Goal: Task Accomplishment & Management: Manage account settings

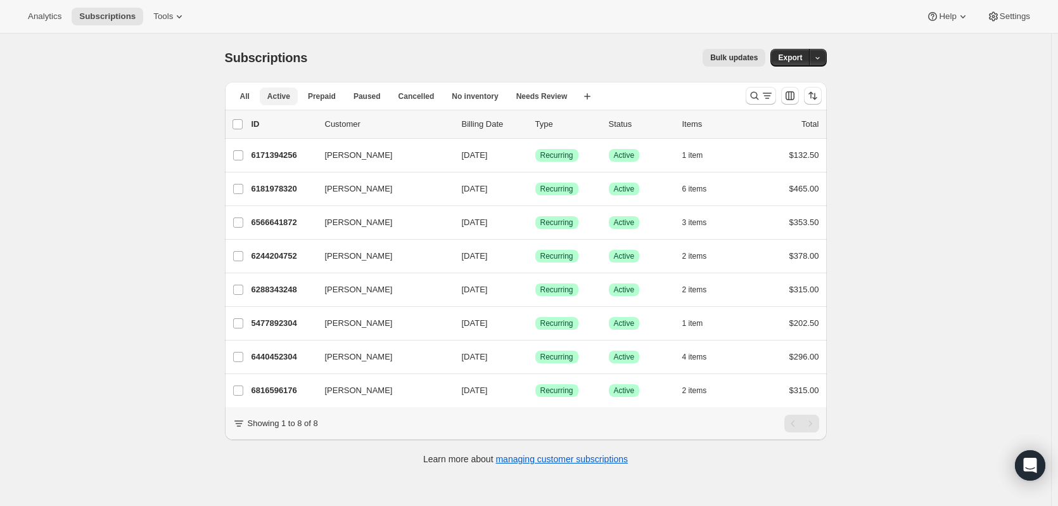
click at [281, 92] on span "Active" at bounding box center [278, 96] width 23 height 10
click at [751, 96] on icon "Search and filter results" at bounding box center [754, 95] width 13 height 13
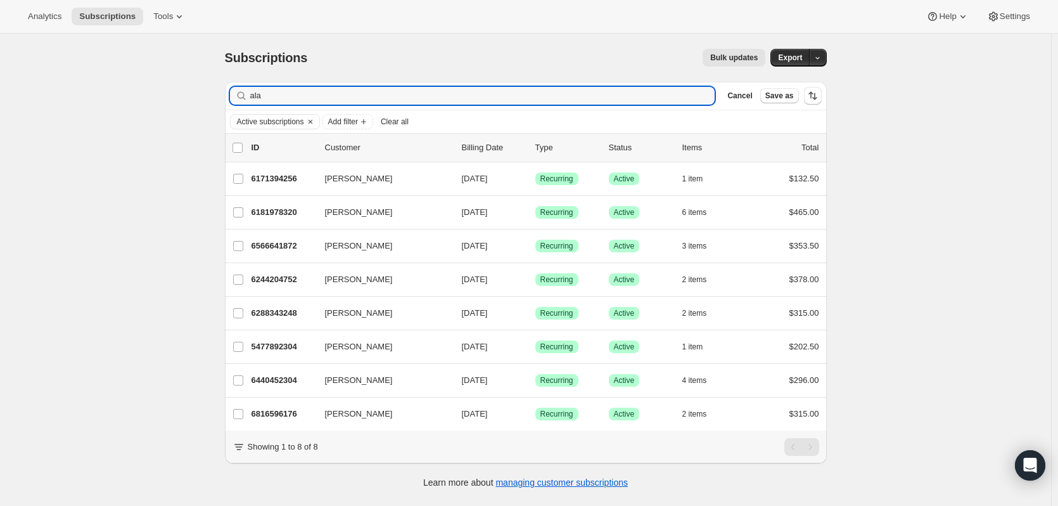
drag, startPoint x: 273, startPoint y: 98, endPoint x: 182, endPoint y: 104, distance: 91.4
click at [182, 104] on div "Subscriptions. This page is ready Subscriptions Bulk updates More actions Bulk …" at bounding box center [525, 287] width 1051 height 506
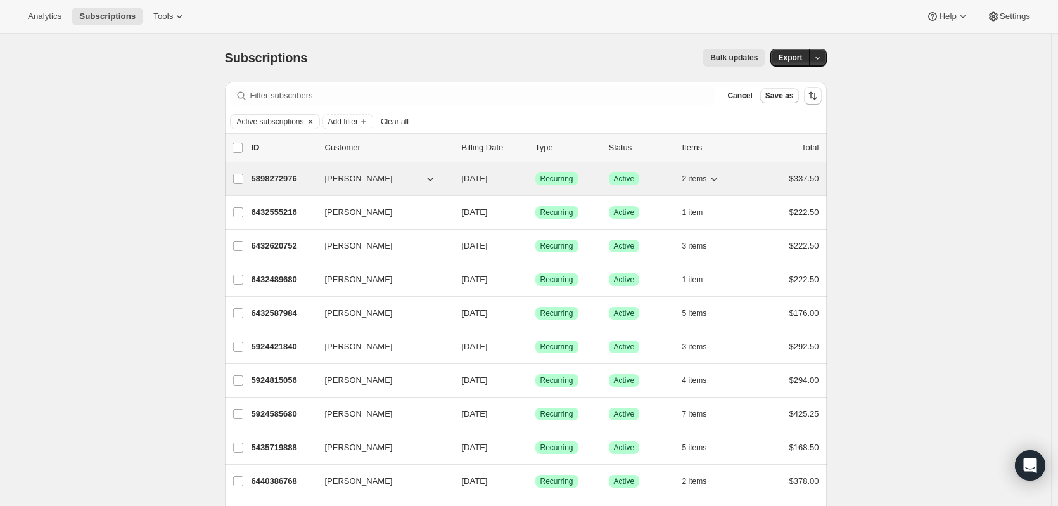
click at [717, 175] on icon "button" at bounding box center [714, 178] width 13 height 13
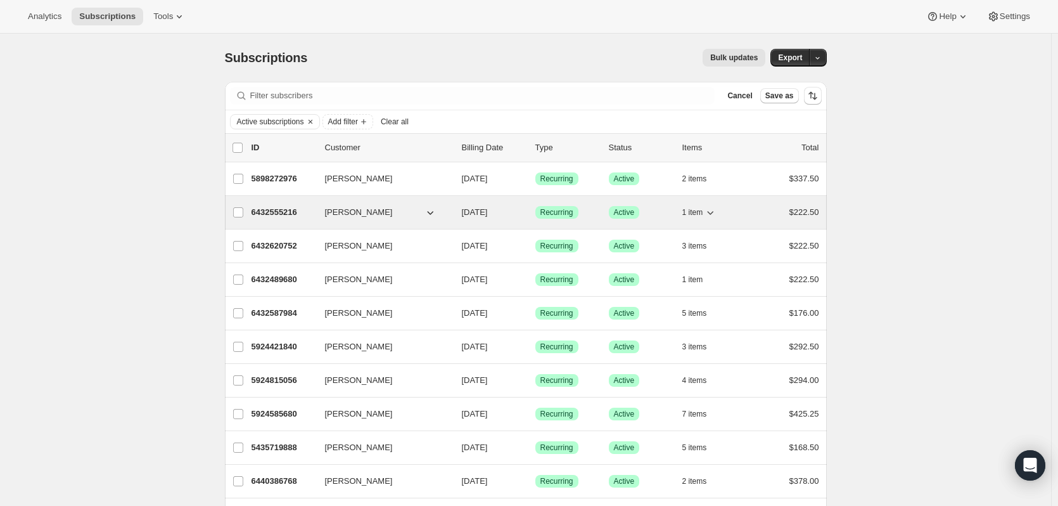
click at [423, 213] on button "[PERSON_NAME]" at bounding box center [380, 212] width 127 height 20
click at [717, 210] on icon "button" at bounding box center [710, 212] width 13 height 13
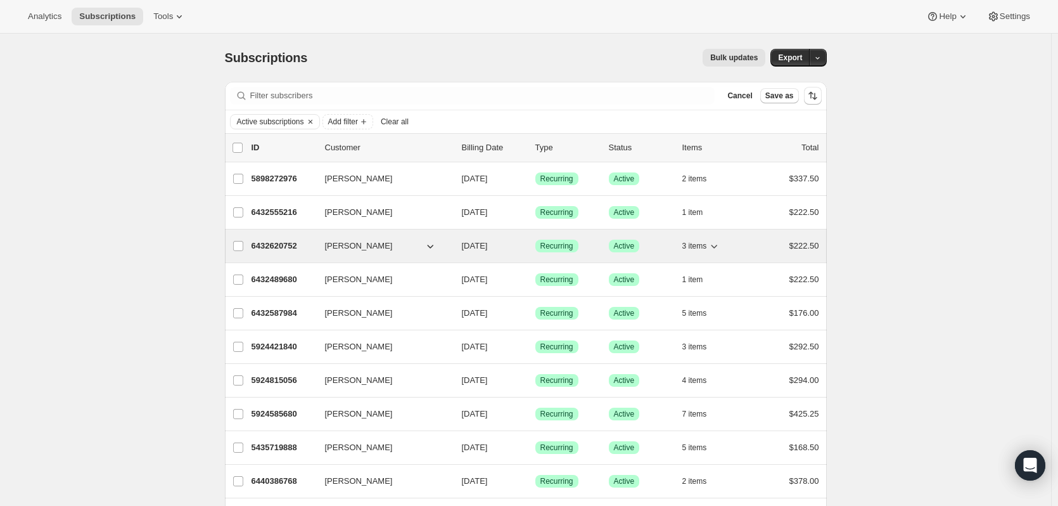
click at [719, 248] on icon "button" at bounding box center [714, 245] width 13 height 13
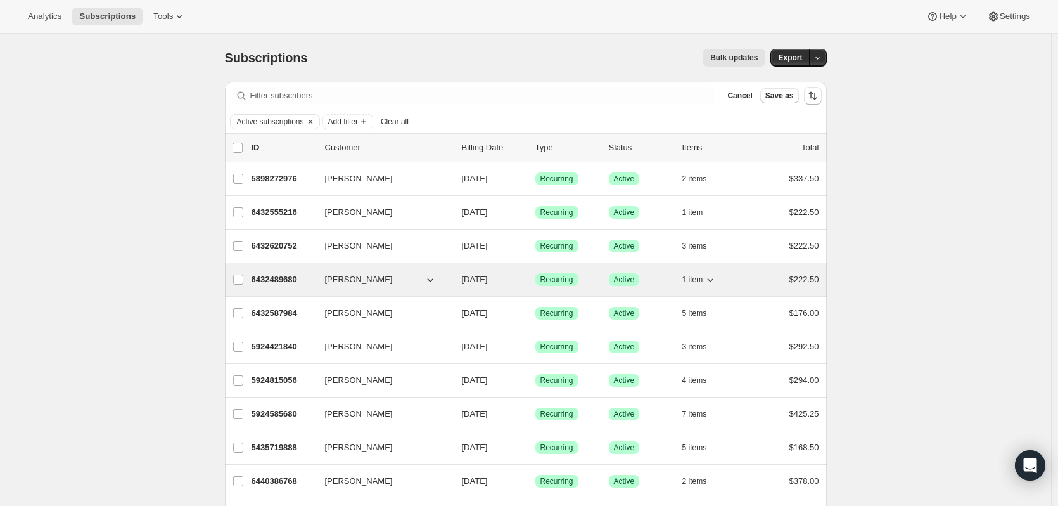
click at [714, 283] on icon "button" at bounding box center [710, 279] width 13 height 13
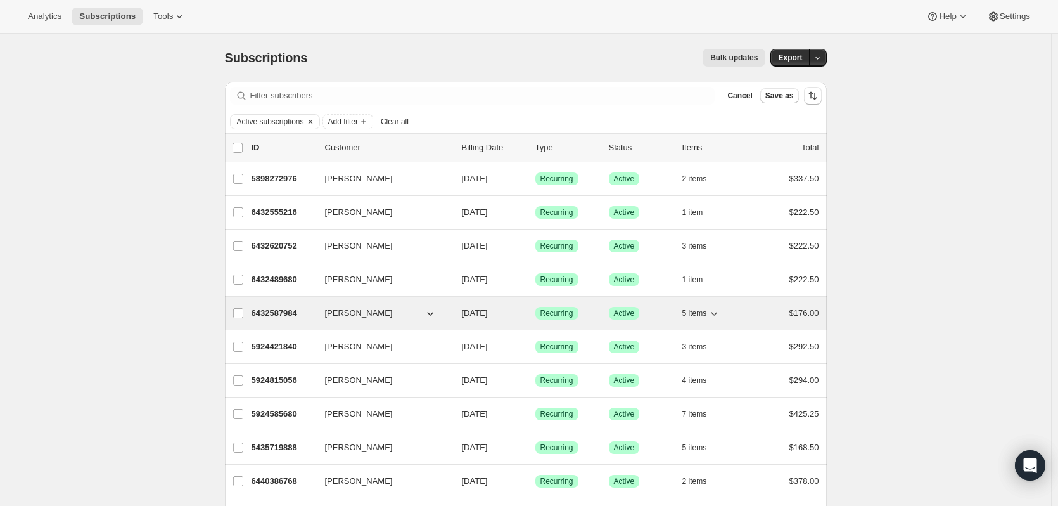
click at [718, 310] on icon "button" at bounding box center [714, 313] width 13 height 13
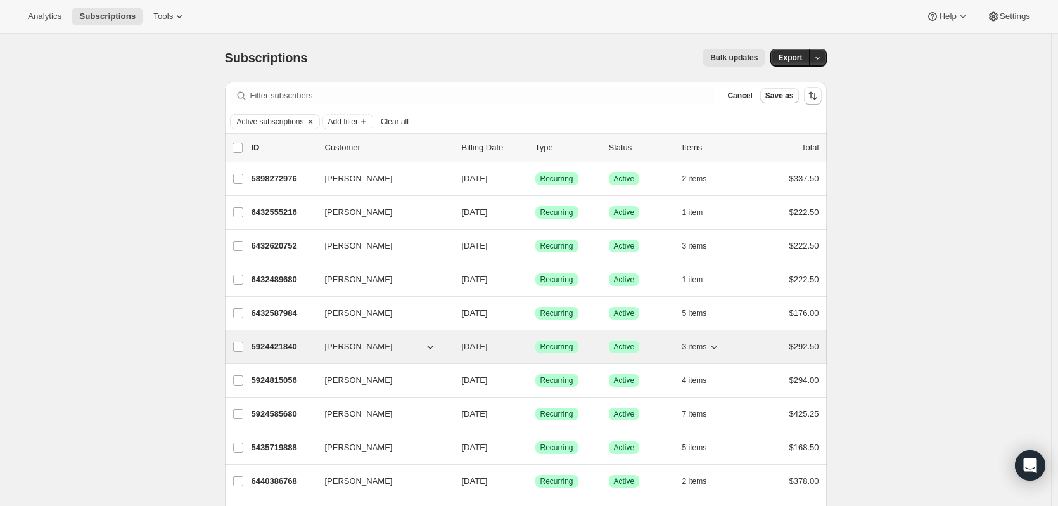
click at [720, 342] on icon "button" at bounding box center [714, 346] width 13 height 13
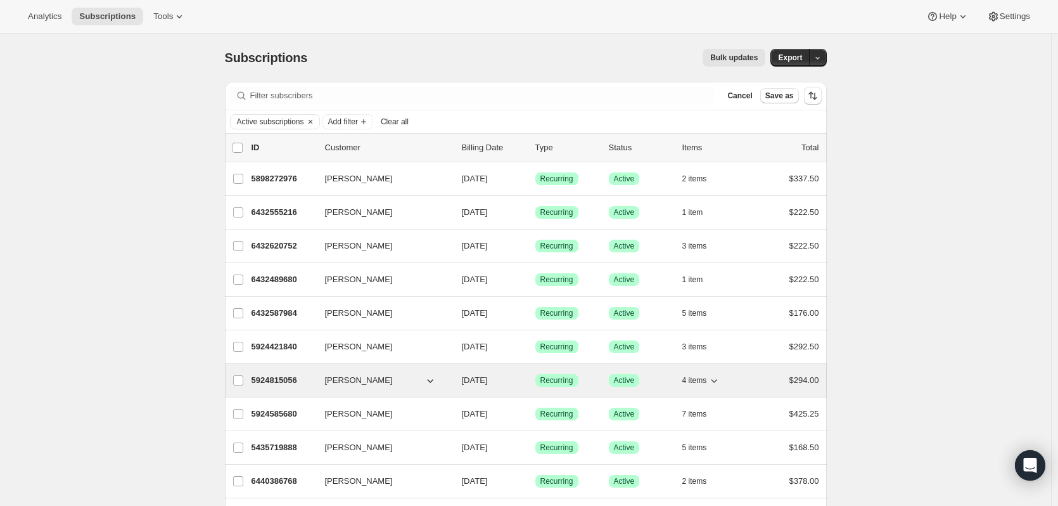
click at [719, 379] on icon "button" at bounding box center [714, 380] width 13 height 13
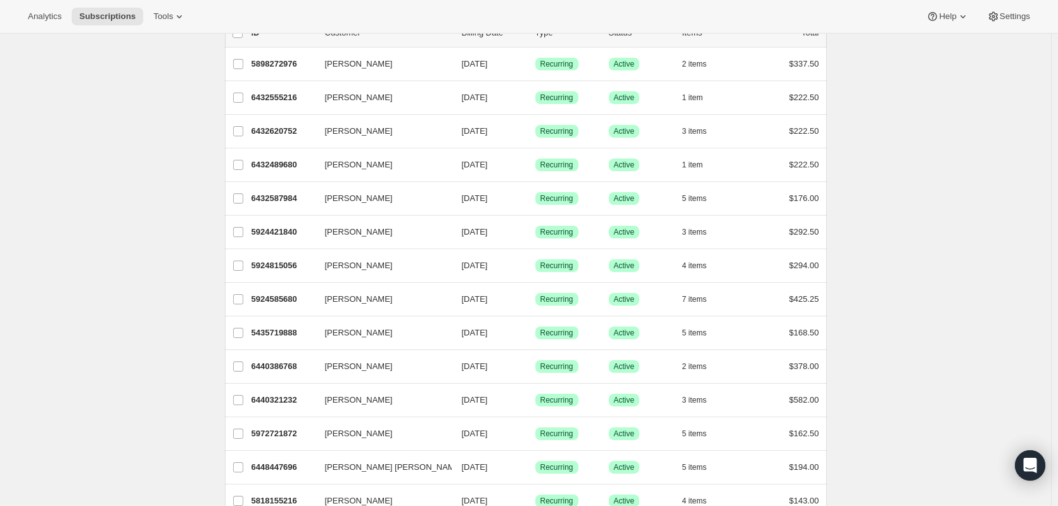
scroll to position [127, 0]
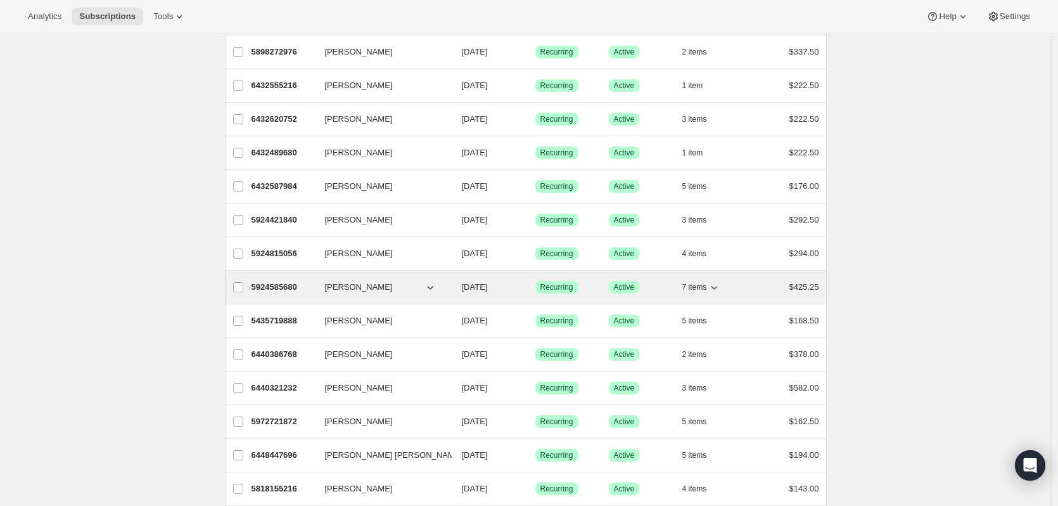
click at [716, 290] on icon "button" at bounding box center [714, 287] width 13 height 13
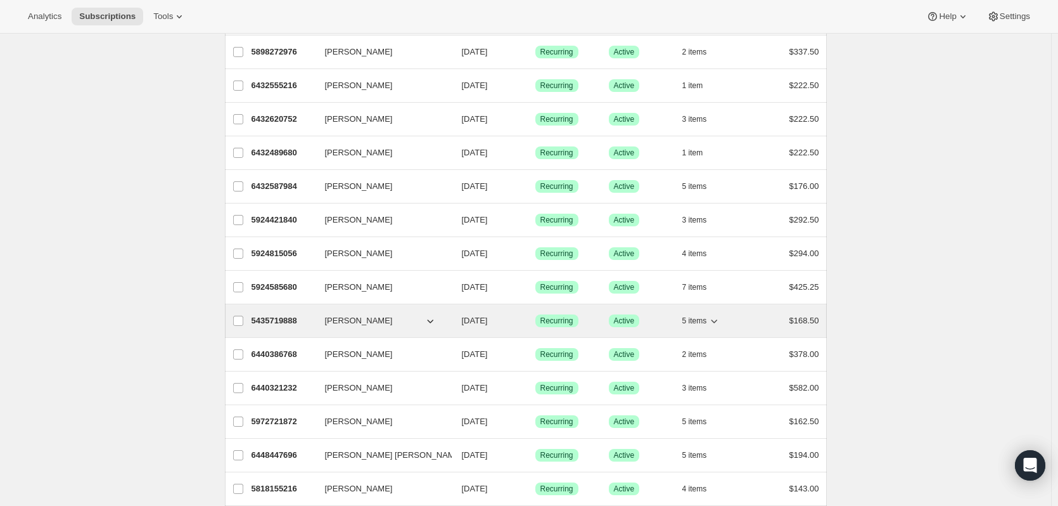
click at [720, 319] on icon "button" at bounding box center [714, 320] width 13 height 13
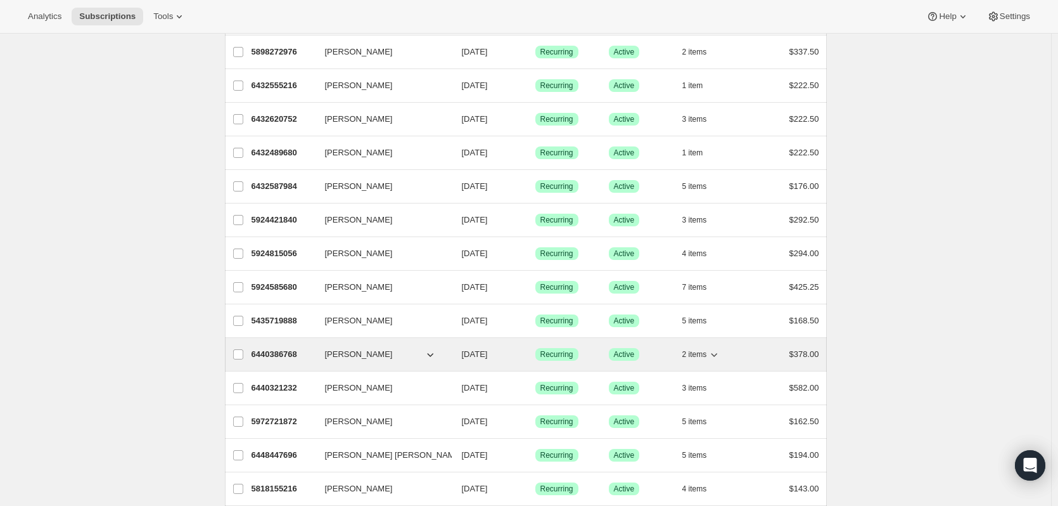
click at [720, 353] on icon "button" at bounding box center [714, 354] width 13 height 13
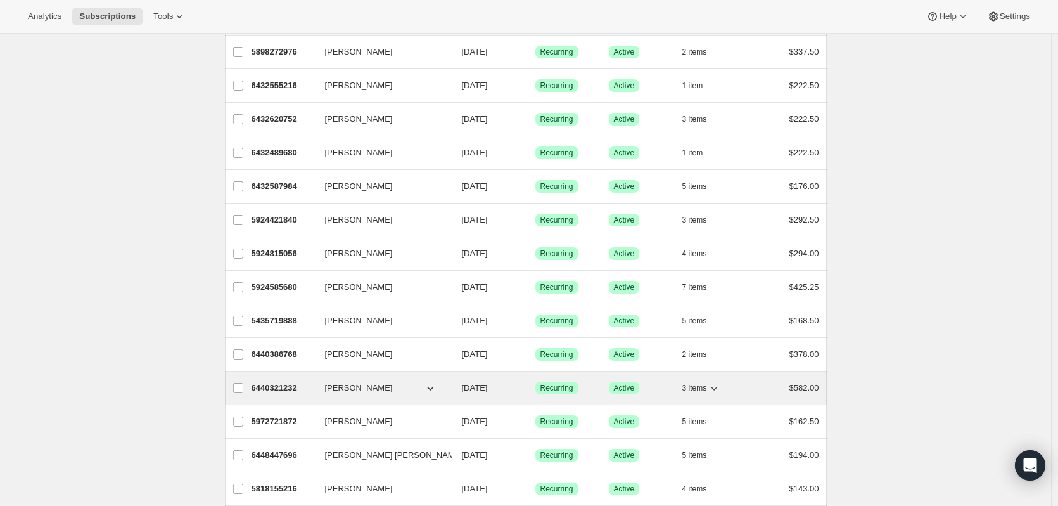
click at [718, 387] on icon "button" at bounding box center [714, 387] width 13 height 13
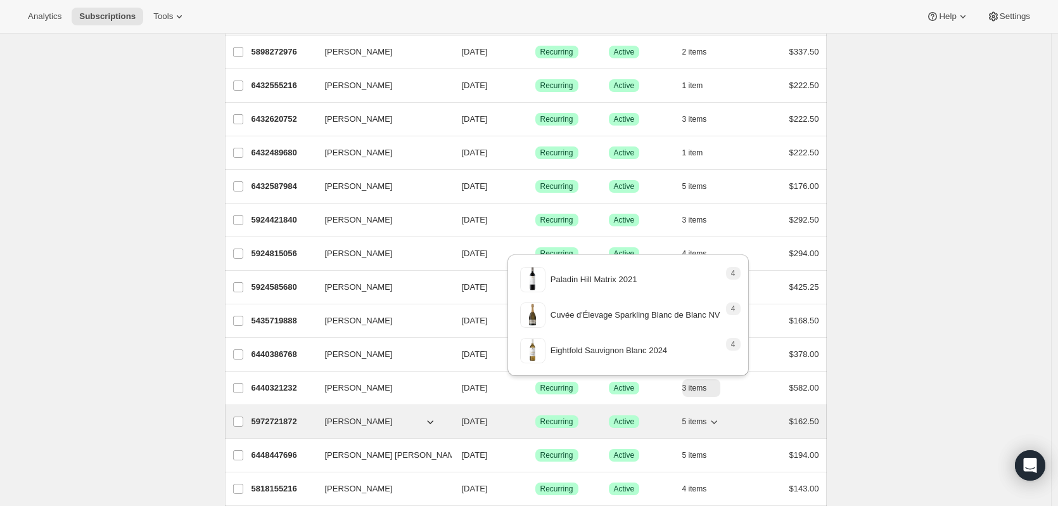
click at [718, 419] on icon "button" at bounding box center [714, 421] width 13 height 13
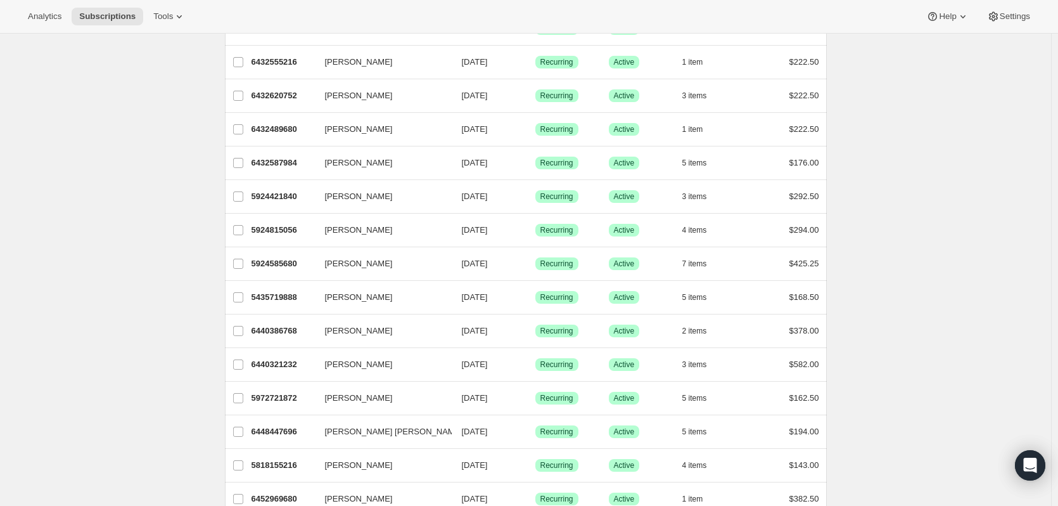
scroll to position [190, 0]
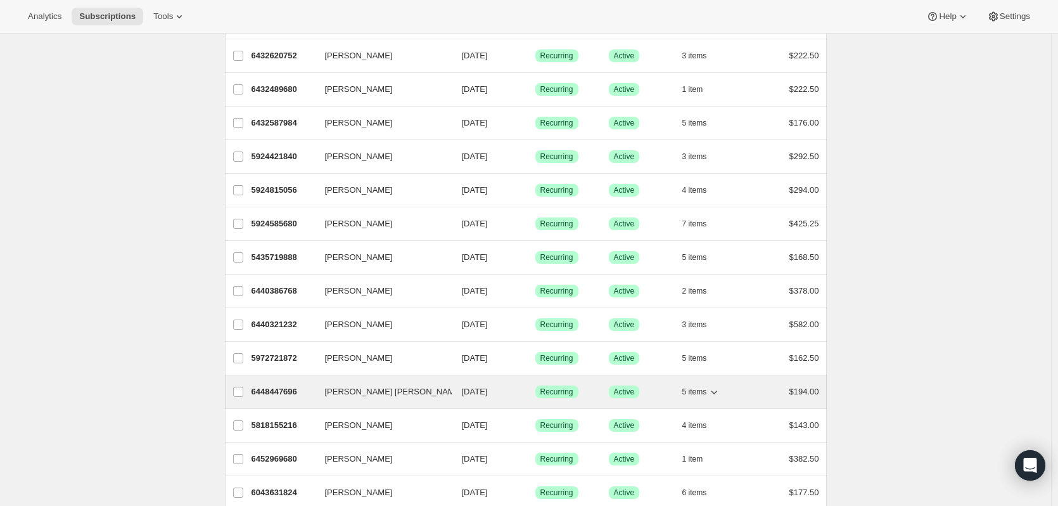
click at [724, 388] on div "5 items" at bounding box center [713, 392] width 63 height 18
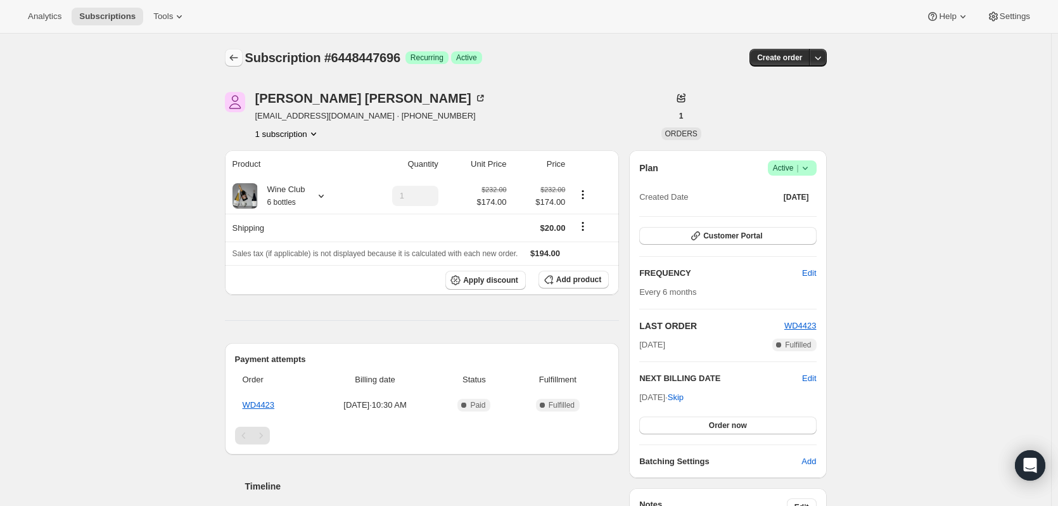
click at [239, 60] on icon "Subscriptions" at bounding box center [233, 57] width 13 height 13
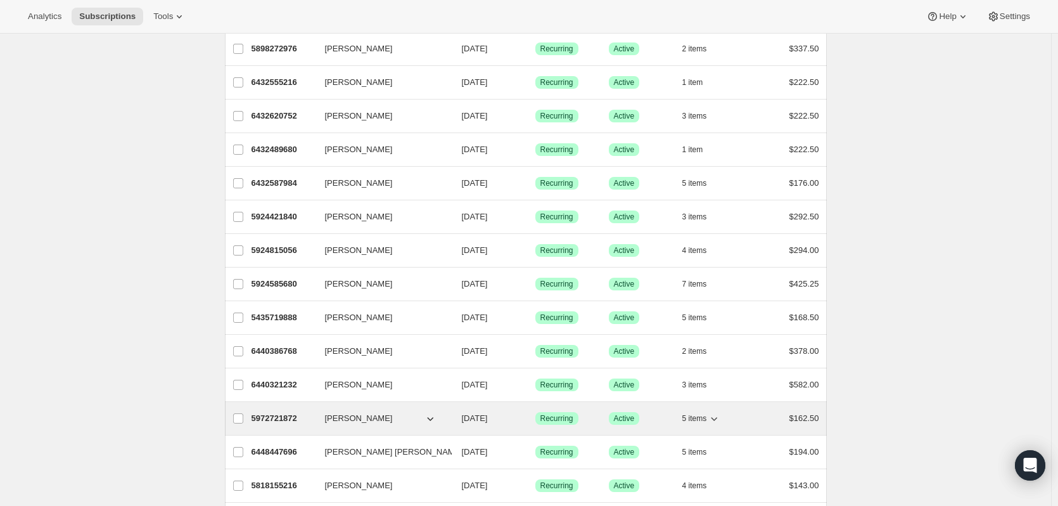
scroll to position [127, 0]
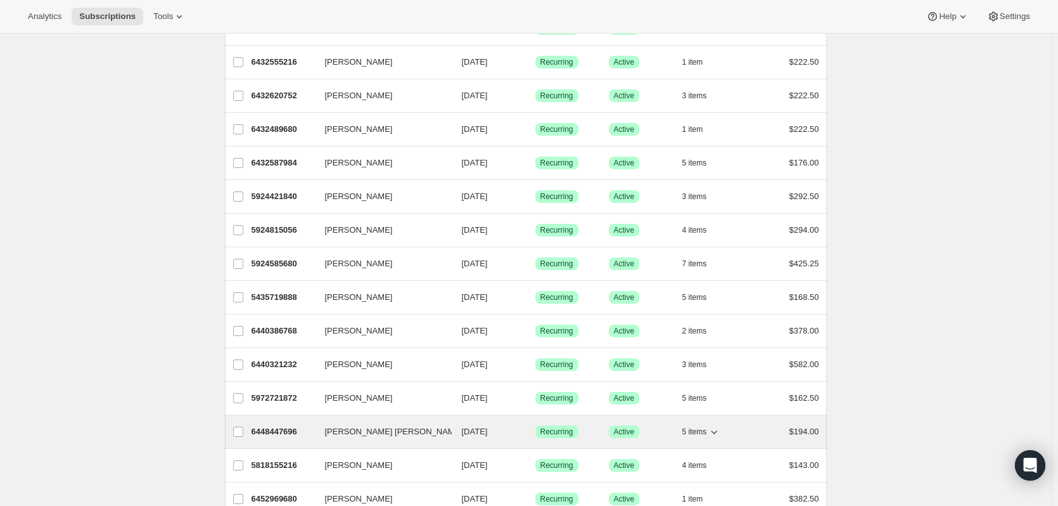
click at [718, 432] on icon "button" at bounding box center [715, 432] width 6 height 4
